Goal: Find contact information: Find contact information

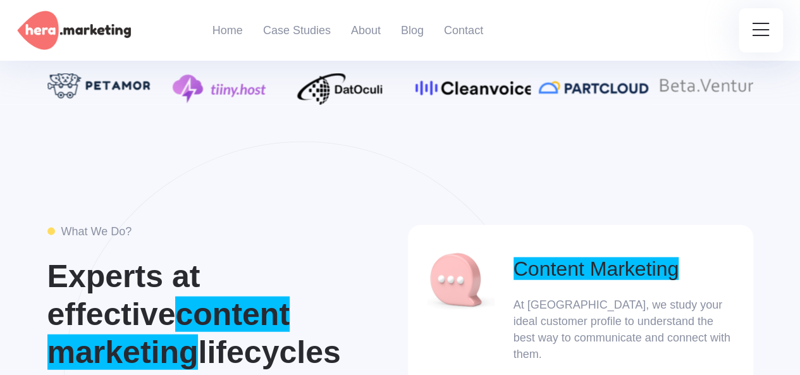
scroll to position [4710, 0]
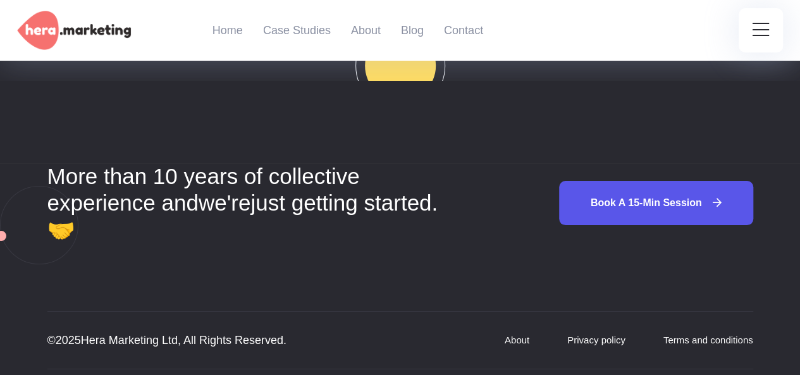
click at [107, 331] on p "© 2025 Hera Marketing Ltd, All Rights Reserved." at bounding box center [189, 340] width 285 height 19
click at [128, 331] on p "© 2025 Hera Marketing Ltd, All Rights Reserved." at bounding box center [189, 340] width 285 height 19
click at [106, 331] on p "© 2025 Hera Marketing Ltd, All Rights Reserved." at bounding box center [189, 340] width 285 height 19
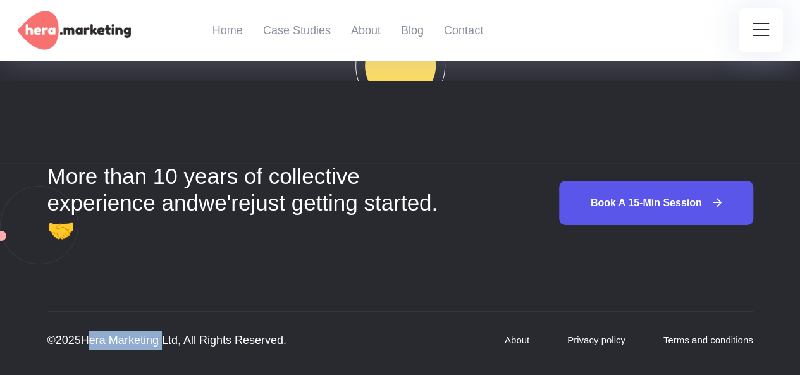
click at [132, 331] on p "© 2025 Hera Marketing Ltd, All Rights Reserved." at bounding box center [189, 340] width 285 height 19
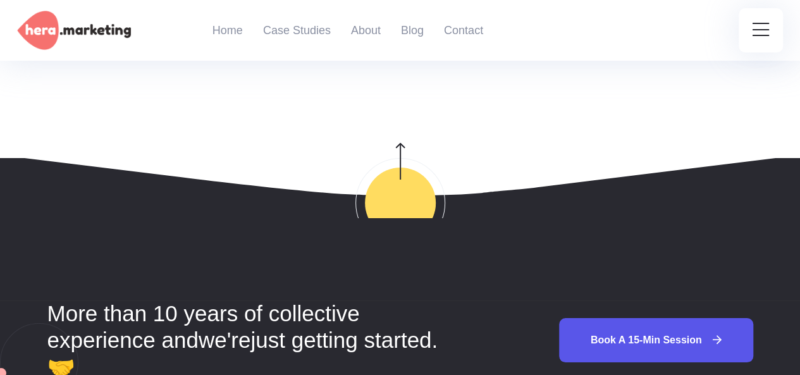
scroll to position [4520, 0]
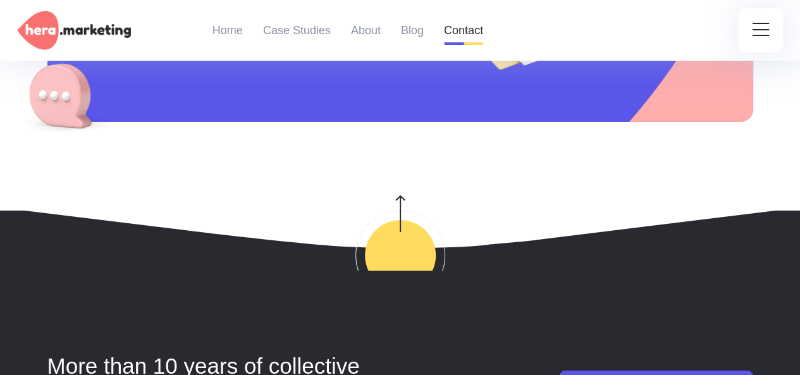
click at [470, 34] on link "Contact" at bounding box center [463, 30] width 39 height 61
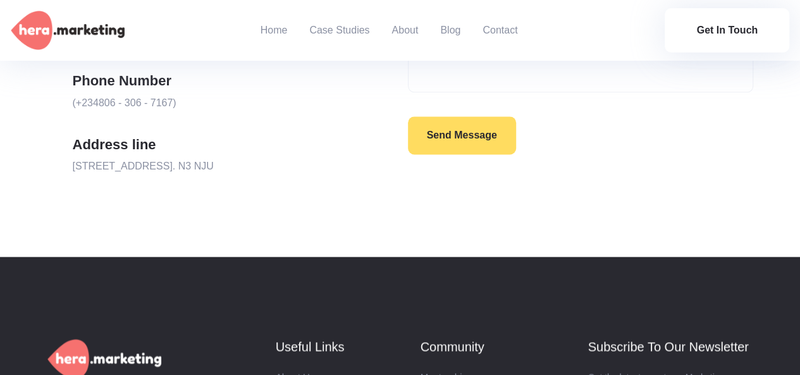
scroll to position [750, 0]
